Goal: Contribute content: Add original content to the website for others to see

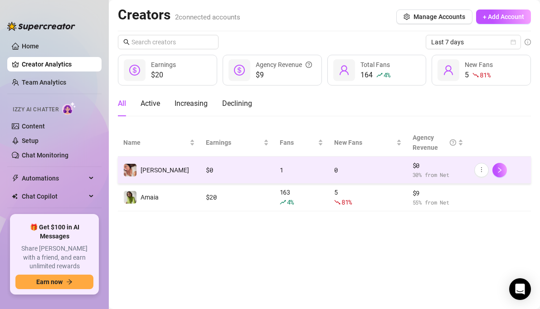
click at [142, 164] on div "[PERSON_NAME]" at bounding box center [156, 171] width 66 height 14
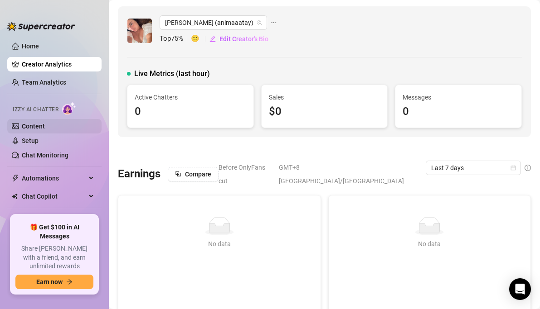
click at [45, 128] on link "Content" at bounding box center [33, 126] width 23 height 7
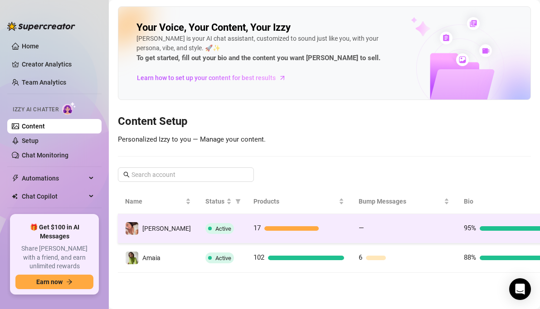
click at [135, 225] on img at bounding box center [132, 228] width 13 height 13
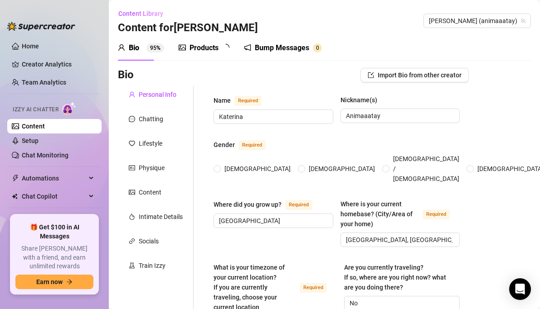
radio input "true"
type input "[DATE]"
click at [219, 52] on div "Products 1 7" at bounding box center [207, 48] width 57 height 11
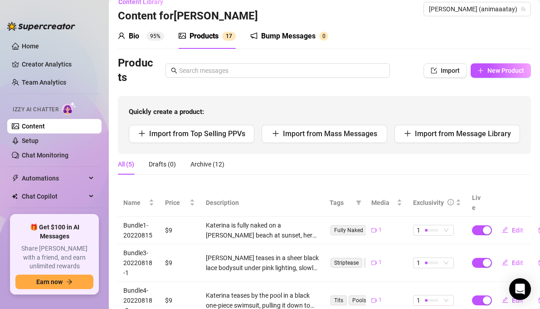
scroll to position [14, 0]
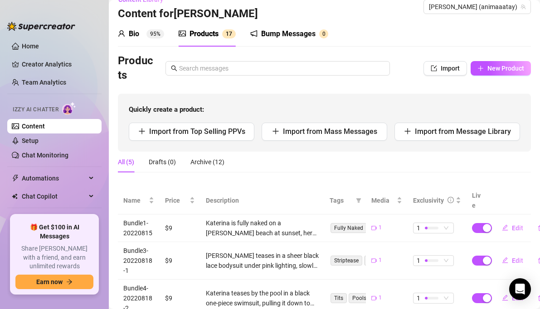
click at [139, 34] on div "Bio" at bounding box center [134, 34] width 10 height 11
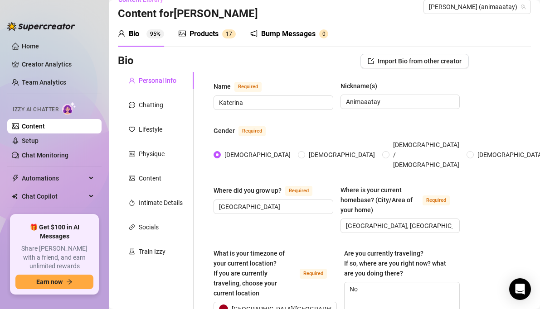
click at [203, 43] on div "Products 1 7" at bounding box center [207, 33] width 57 height 25
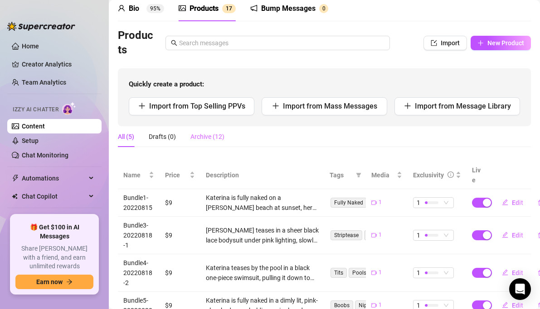
scroll to position [34, 0]
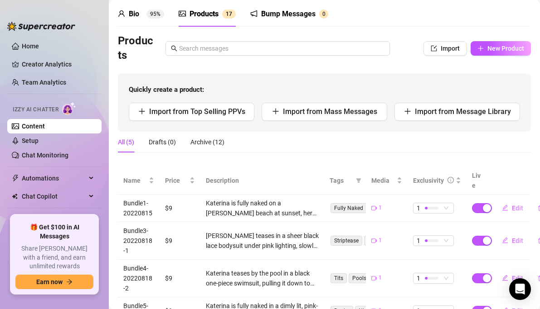
click at [142, 17] on div "Bio 95%" at bounding box center [141, 14] width 46 height 11
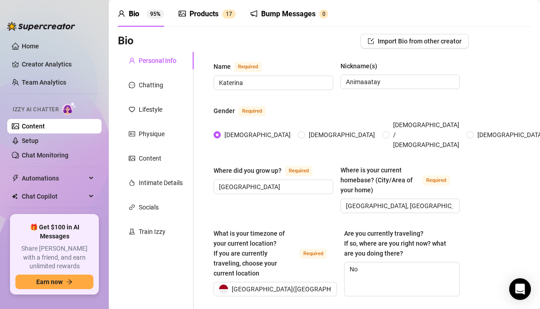
click at [182, 20] on div "Products 1 7" at bounding box center [207, 13] width 57 height 25
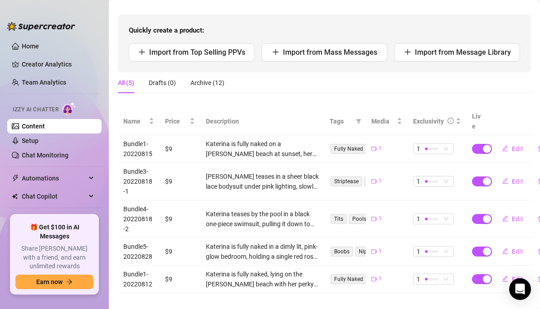
scroll to position [94, 0]
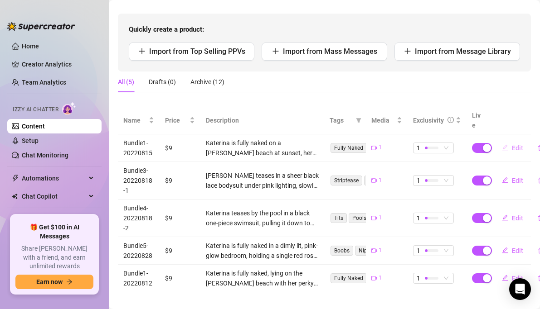
click at [517, 145] on span "Edit" at bounding box center [517, 148] width 11 height 7
type textarea "Type your message here..."
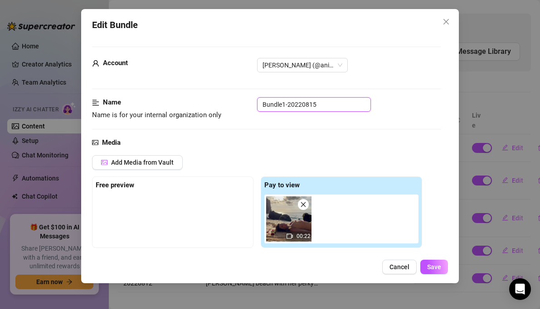
click at [284, 104] on input "Bundle1-20220815" at bounding box center [314, 104] width 114 height 14
type input "Bundle2-20220815"
click at [444, 268] on button "Save" at bounding box center [434, 267] width 28 height 14
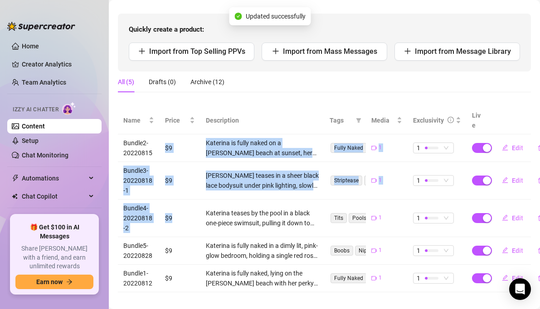
drag, startPoint x: 184, startPoint y: 131, endPoint x: 178, endPoint y: 218, distance: 87.2
click at [178, 218] on tbody "Bundle2-20220815 $9 Katerina is fully naked on a [PERSON_NAME] beach at sunset,…" at bounding box center [324, 214] width 413 height 158
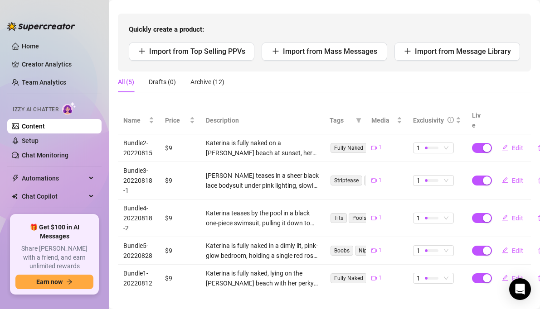
click at [168, 286] on main "Content Library Content for [PERSON_NAME] (animaaatay) Bio 95% Products 1 7 Bum…" at bounding box center [324, 113] width 431 height 414
drag, startPoint x: 121, startPoint y: 132, endPoint x: 149, endPoint y: 136, distance: 28.0
click at [149, 136] on td "Bundle2-20220815" at bounding box center [139, 149] width 42 height 28
click at [134, 162] on td "Bundle3-20220818-1" at bounding box center [139, 181] width 42 height 38
drag, startPoint x: 122, startPoint y: 156, endPoint x: 151, endPoint y: 164, distance: 30.0
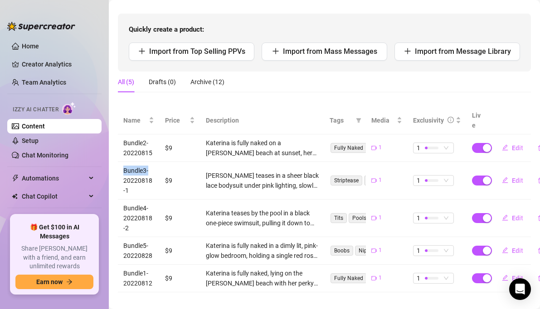
click at [151, 164] on td "Bundle3-20220818-1" at bounding box center [139, 181] width 42 height 38
drag, startPoint x: 120, startPoint y: 236, endPoint x: 153, endPoint y: 236, distance: 32.6
click at [153, 237] on td "Bundle5-20220828" at bounding box center [139, 251] width 42 height 28
copy td "Bundle5-"
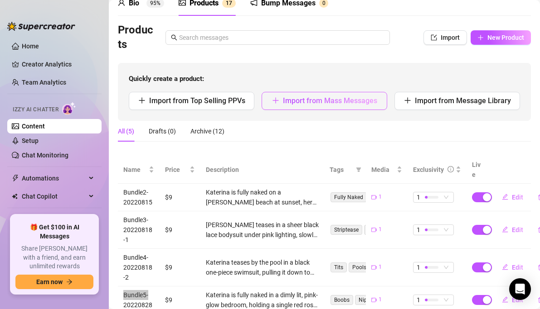
scroll to position [62, 0]
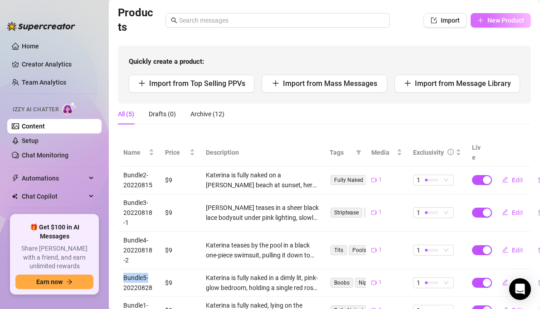
click at [494, 21] on span "New Product" at bounding box center [505, 20] width 37 height 7
type textarea "Type your message here..."
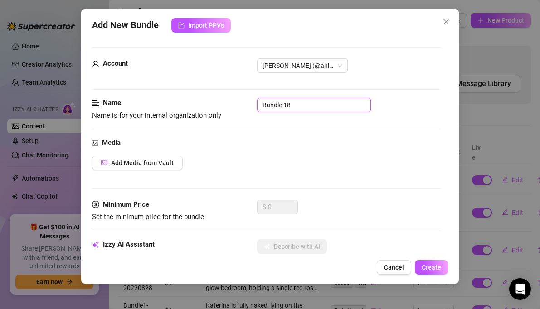
drag, startPoint x: 300, startPoint y: 107, endPoint x: 236, endPoint y: 107, distance: 64.3
click at [236, 107] on div "Name Name is for your internal organization only Bundle 18" at bounding box center [266, 109] width 349 height 23
paste input "5-"
click at [288, 106] on input "Bundle5-" at bounding box center [314, 105] width 114 height 14
click at [307, 102] on input "Bundle22-" at bounding box center [314, 105] width 114 height 14
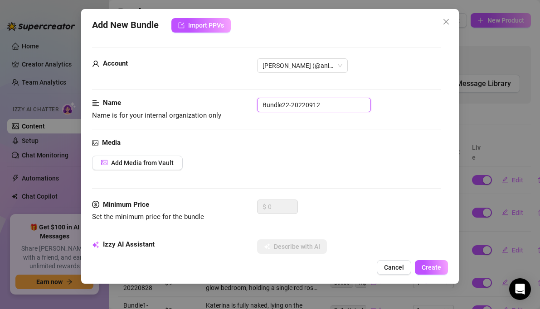
click at [301, 106] on input "Bundle22-20220912" at bounding box center [314, 105] width 114 height 14
type input "Bundle22-20220912"
click at [295, 165] on div "Add Media from Vault" at bounding box center [266, 163] width 349 height 14
click at [158, 165] on span "Add Media from Vault" at bounding box center [142, 162] width 63 height 7
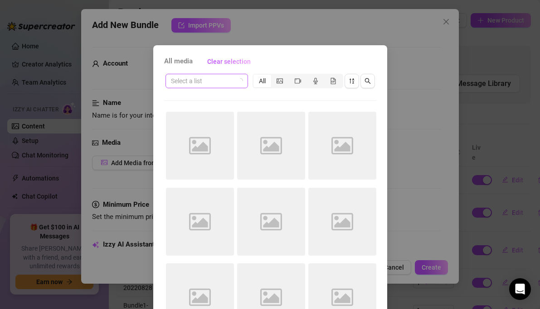
click at [218, 78] on input "search" at bounding box center [202, 81] width 63 height 14
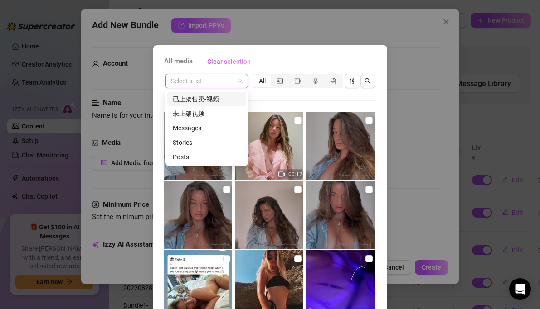
click at [217, 99] on div "已上架售卖-视频" at bounding box center [207, 99] width 68 height 10
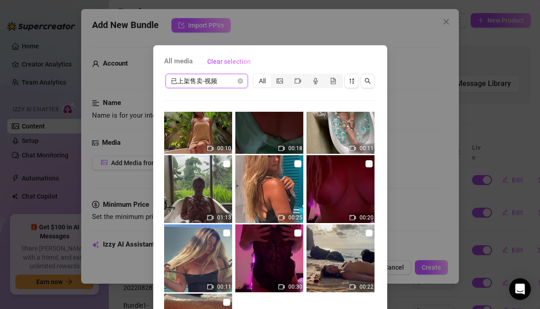
scroll to position [25, 0]
click at [298, 164] on input "checkbox" at bounding box center [297, 164] width 7 height 7
checkbox input "true"
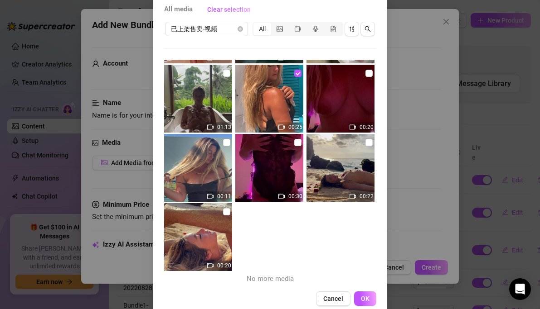
scroll to position [69, 0]
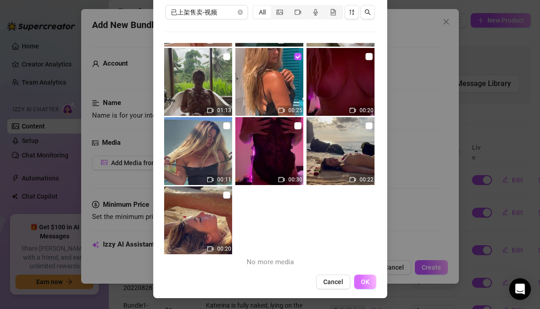
click at [359, 284] on button "OK" at bounding box center [365, 282] width 22 height 14
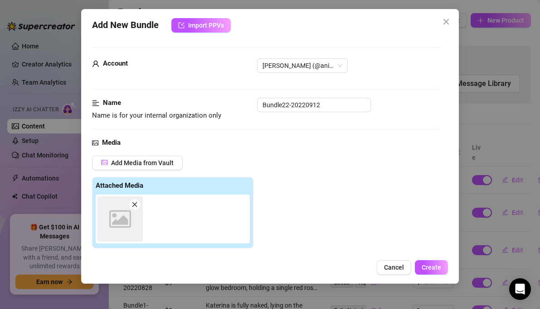
scroll to position [147, 0]
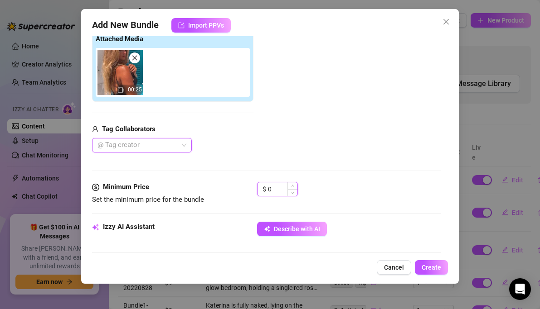
click at [280, 191] on input "0" at bounding box center [282, 190] width 29 height 14
type input "5"
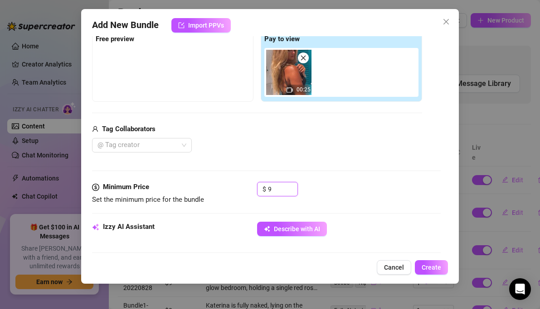
type input "9"
click at [354, 207] on div "Minimum Price Set the minimum price for the bundle $ 9" at bounding box center [266, 202] width 349 height 40
click at [430, 268] on span "Create" at bounding box center [430, 267] width 19 height 7
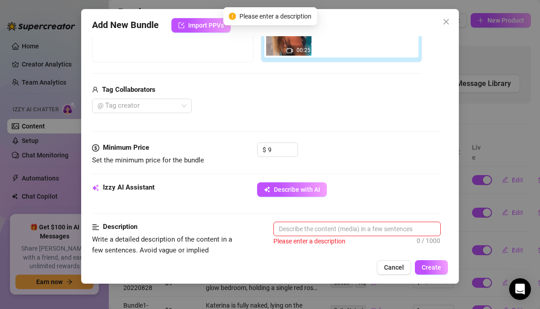
scroll to position [193, 0]
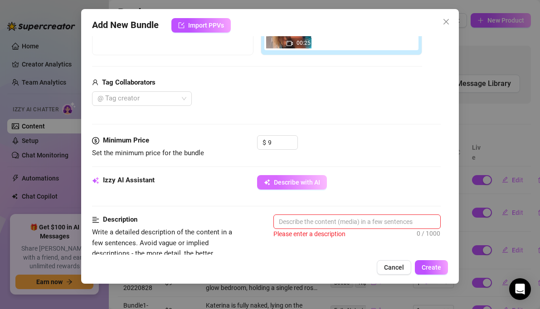
click at [304, 188] on button "Describe with AI" at bounding box center [292, 182] width 70 height 14
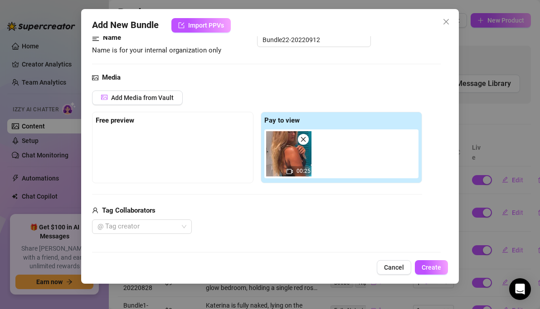
scroll to position [76, 0]
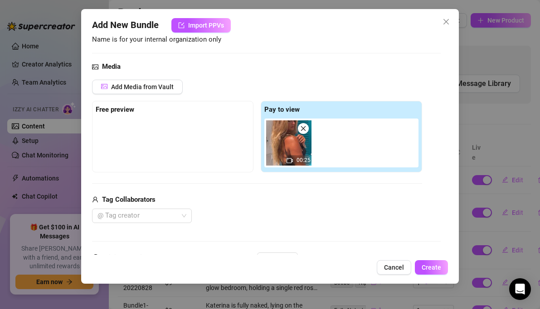
type textarea "Katerina"
type textarea "Katerina teases"
type textarea "Katerina teases outdoors"
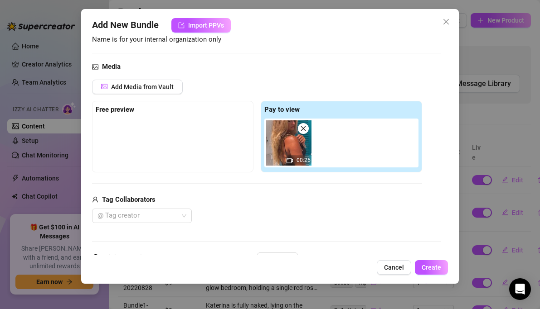
type textarea "Katerina teases outdoors"
type textarea "Katerina teases outdoors in"
type textarea "Katerina teases outdoors in the"
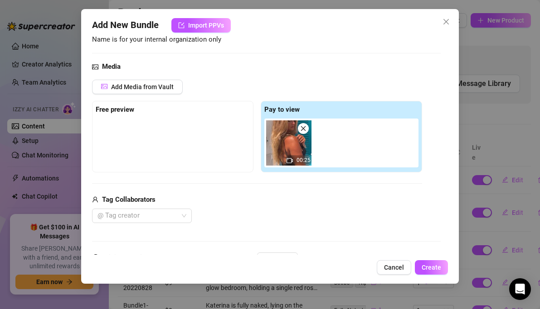
type textarea "Katerina teases outdoors in the sun"
type textarea "Katerina teases outdoors in the sun wearing"
type textarea "Katerina teases outdoors in the sun wearing a"
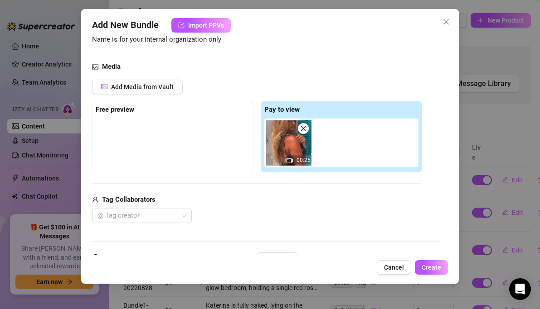
type textarea "Katerina teases outdoors in the sun wearing a"
type textarea "Katerina teases outdoors in the sun wearing a tight,"
type textarea "Katerina teases outdoors in the sun wearing a tight, short"
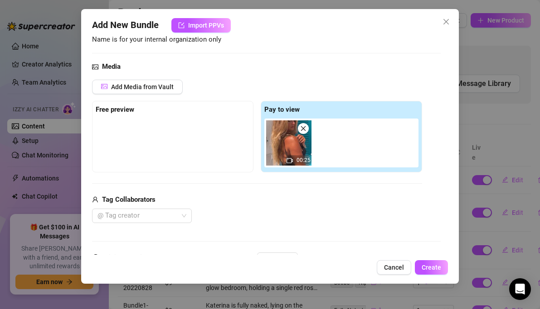
type textarea "Katerina teases outdoors in the sun wearing a tight, short grey"
type textarea "Katerina teases outdoors in the sun wearing a tight, short grey dress"
type textarea "Katerina teases outdoors in the sun wearing a tight, short grey dress and"
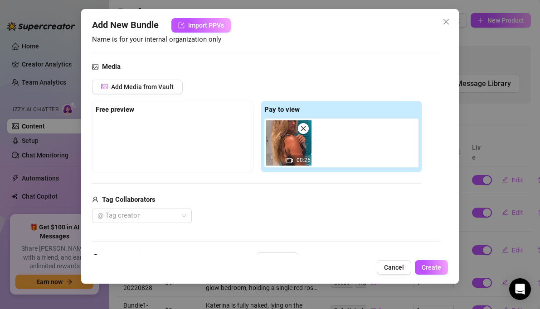
type textarea "Katerina teases outdoors in the sun wearing a tight, short grey dress and"
type textarea "Katerina teases outdoors in the sun wearing a tight, short grey dress and gold"
type textarea "Katerina teases outdoors in the sun wearing a tight, short grey dress and gold …"
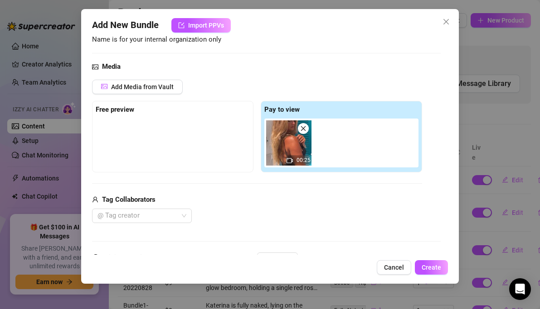
type textarea "Katerina teases outdoors in the sun wearing a tight, short grey dress and gold …"
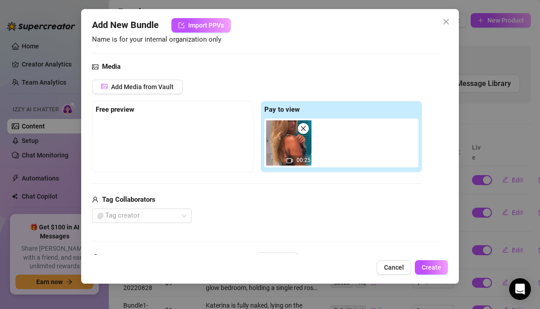
type textarea "Katerina teases outdoors in the sun wearing a tight, short grey dress and gold …"
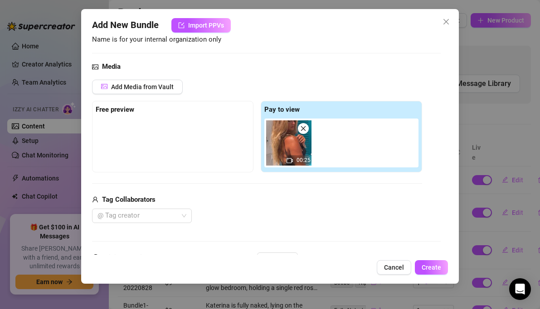
type textarea "Katerina teases outdoors in the sun wearing a tight, short grey dress and gold …"
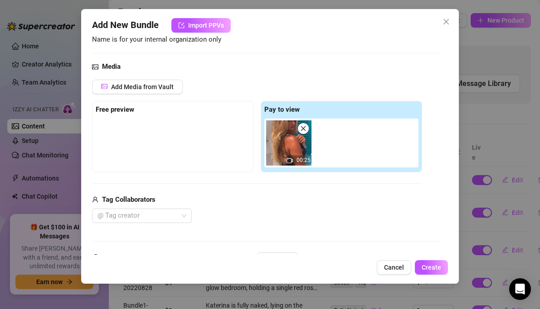
type textarea "Katerina teases outdoors in the sun wearing a tight, short grey dress and gold …"
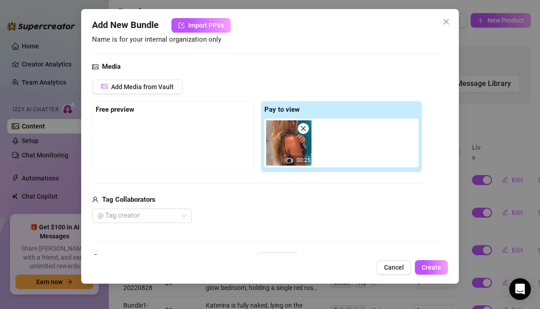
type textarea "Katerina teases outdoors in the sun wearing a tight, short grey dress and gold …"
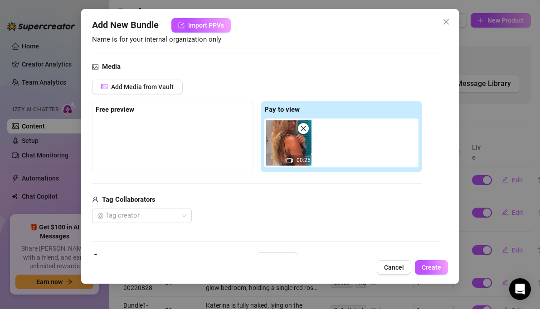
type textarea "Katerina teases outdoors in the sun wearing a tight, short grey dress and gold …"
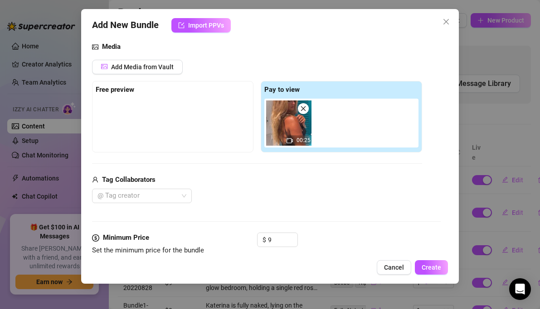
type textarea "Katerina teases outdoors in the sun wearing a tight, short grey dress and gold …"
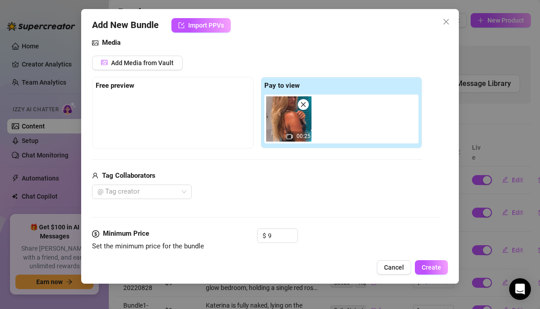
type textarea "Katerina teases outdoors in the sun wearing a tight, short grey dress and gold …"
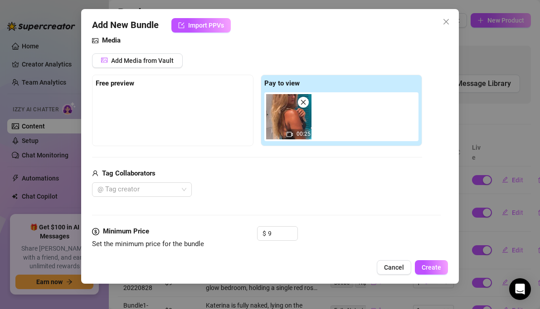
type textarea "Katerina teases outdoors in the sun wearing a tight, short grey dress and gold …"
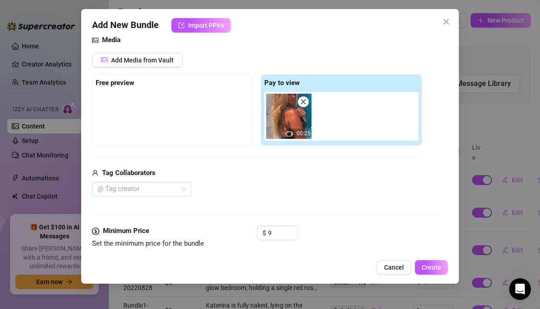
type textarea "Katerina teases outdoors in the sun wearing a tight, short grey dress and gold …"
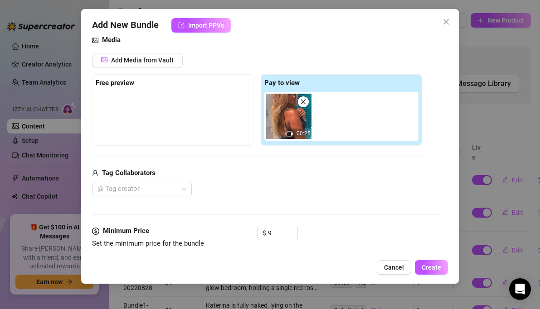
type textarea "Katerina teases outdoors in the sun wearing a tight, short grey dress and gold …"
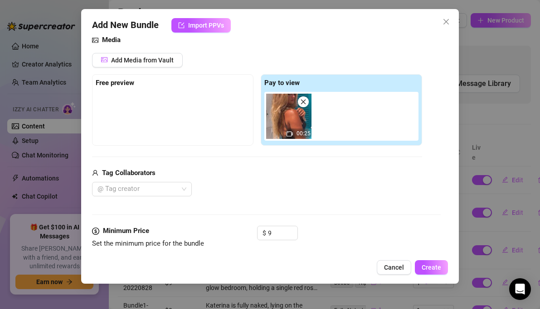
type textarea "Katerina teases outdoors in the sun wearing a tight, short grey dress and gold …"
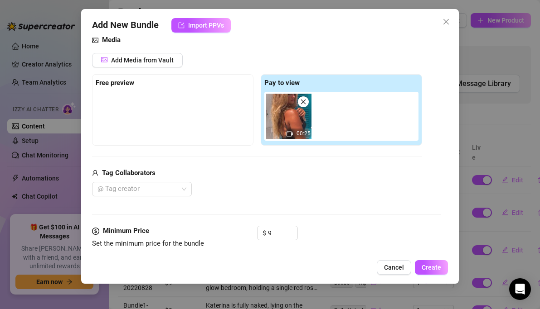
type textarea "Katerina teases outdoors in the sun wearing a tight, short grey dress and gold …"
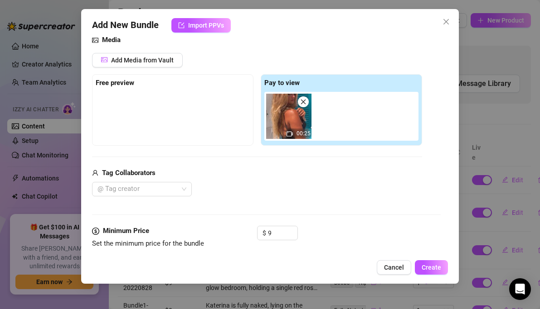
type textarea "Katerina teases outdoors in the sun wearing a tight, short grey dress and gold …"
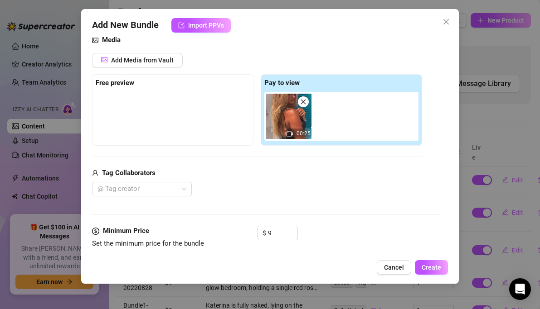
type textarea "Katerina teases outdoors in the sun wearing a tight, short grey dress and gold …"
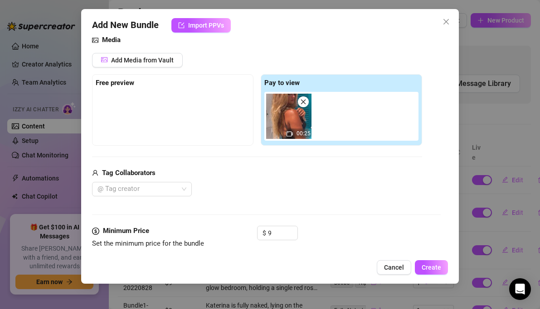
type textarea "Katerina teases outdoors in the sun wearing a tight, short grey dress and gold …"
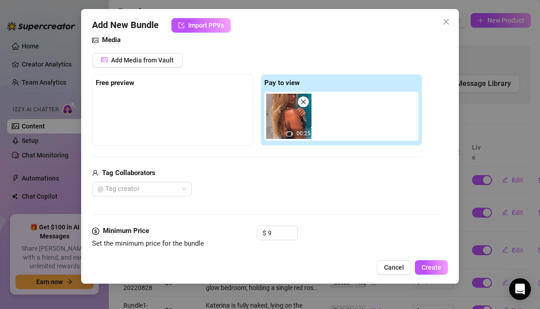
type textarea "Katerina teases outdoors in the sun wearing a tight, short grey dress and gold …"
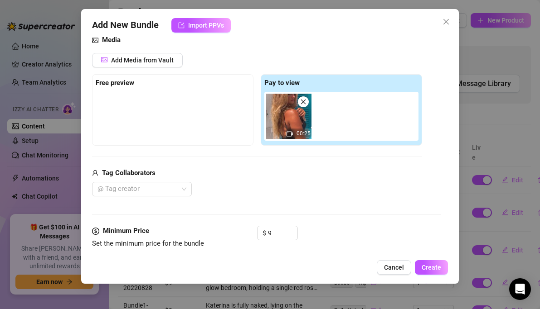
type textarea "Katerina teases outdoors in the sun wearing a tight, short grey dress and gold …"
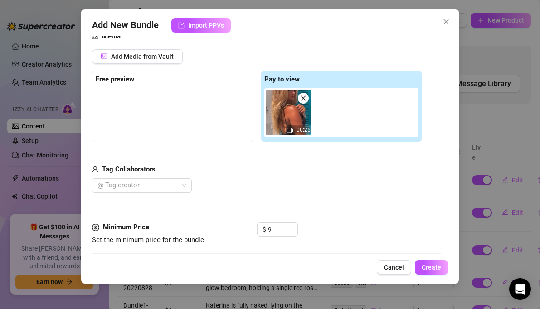
type textarea "Katerina teases outdoors in the sun wearing a tight, short grey dress and gold …"
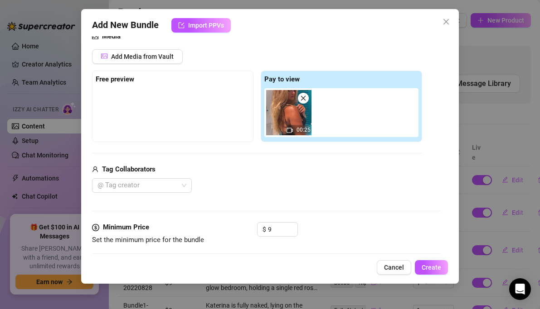
type textarea "Katerina teases outdoors in the sun wearing a tight, short grey dress and gold …"
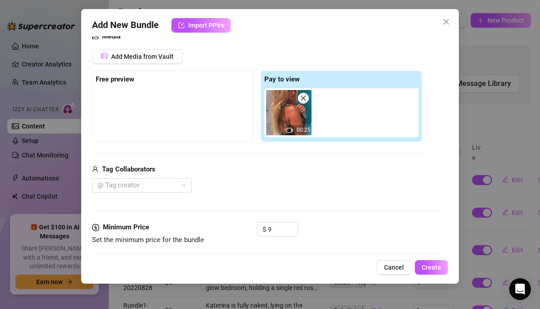
type textarea "Katerina teases outdoors in the sun wearing a tight, short grey dress and gold …"
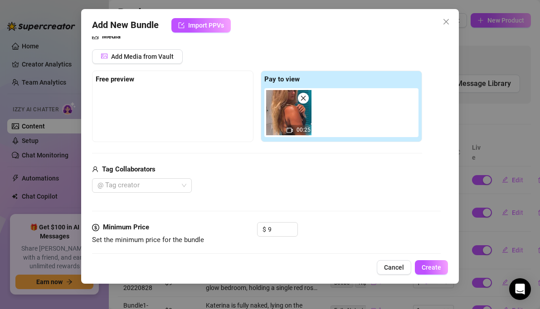
type textarea "Katerina teases outdoors in the sun wearing a tight, short grey dress and gold …"
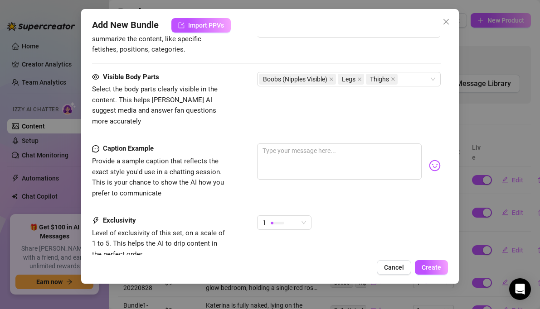
scroll to position [598, 0]
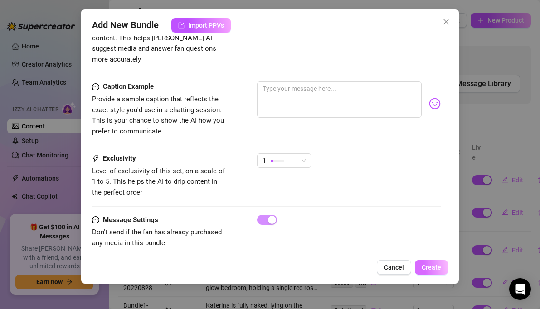
click at [423, 264] on span "Create" at bounding box center [430, 267] width 19 height 7
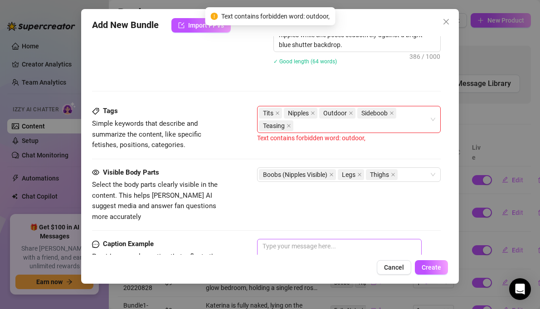
scroll to position [414, 0]
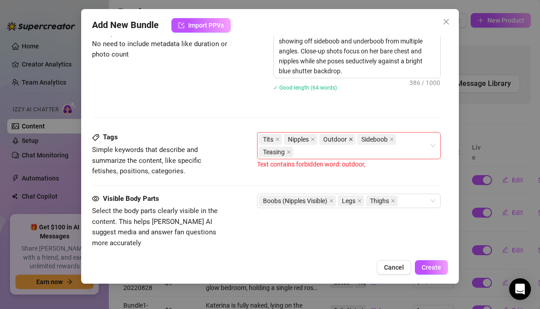
click at [350, 139] on icon "close" at bounding box center [350, 139] width 5 height 5
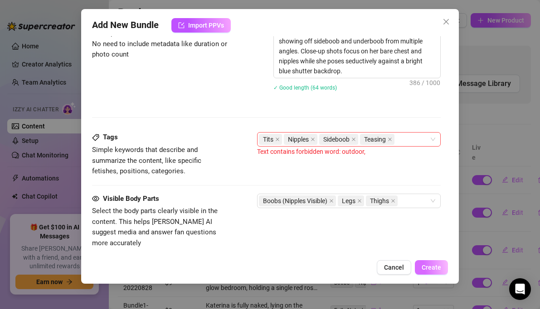
click at [425, 271] on span "Create" at bounding box center [430, 267] width 19 height 7
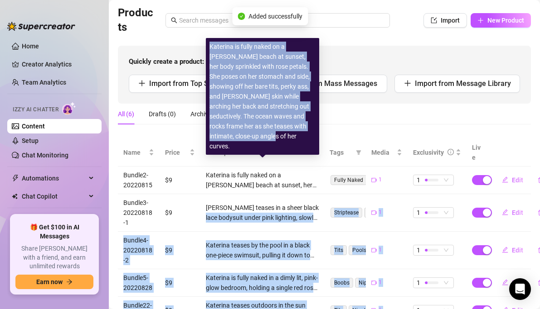
drag, startPoint x: 300, startPoint y: 149, endPoint x: 307, endPoint y: 201, distance: 52.6
click at [307, 201] on body "Home Creator Analytics Team Analytics Izzy AI Chatter Content Setup Chat Monito…" at bounding box center [270, 154] width 540 height 309
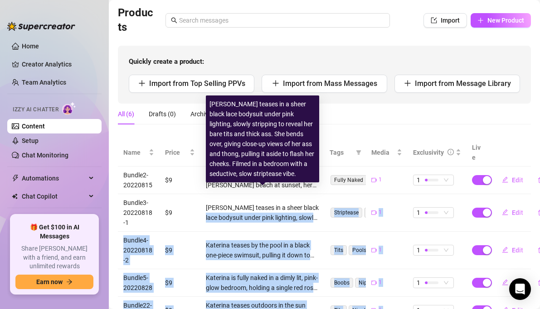
scroll to position [122, 0]
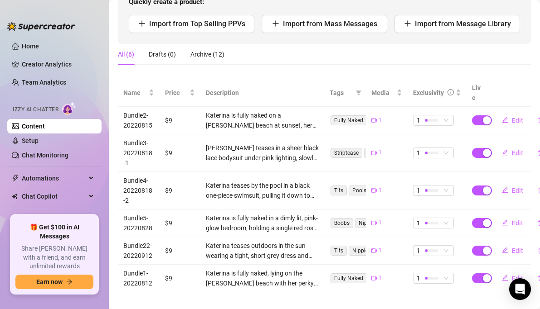
click at [323, 241] on td "Katerina teases outdoors in the sun wearing a tight, short grey dress and gold …" at bounding box center [262, 251] width 124 height 28
click at [516, 247] on span "Edit" at bounding box center [517, 250] width 11 height 7
type textarea "Type your message here..."
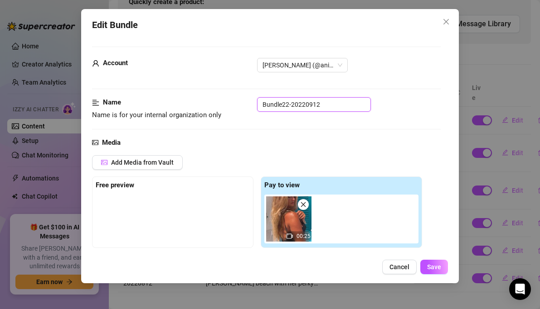
click at [288, 103] on input "Bundle22-20220912" at bounding box center [314, 104] width 114 height 14
type input "Bundle6-20220912"
click at [440, 269] on span "Save" at bounding box center [434, 267] width 14 height 7
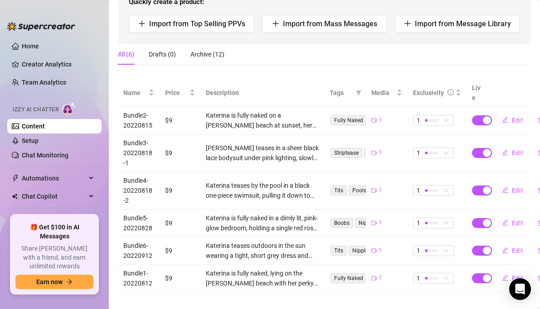
click at [246, 69] on div "All (6) Drafts (0) Archive (12)" at bounding box center [324, 58] width 413 height 28
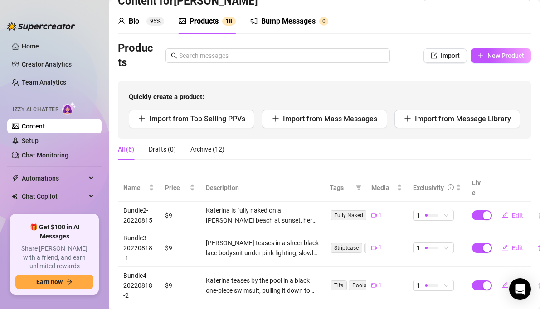
scroll to position [0, 0]
